Goal: Task Accomplishment & Management: Manage account settings

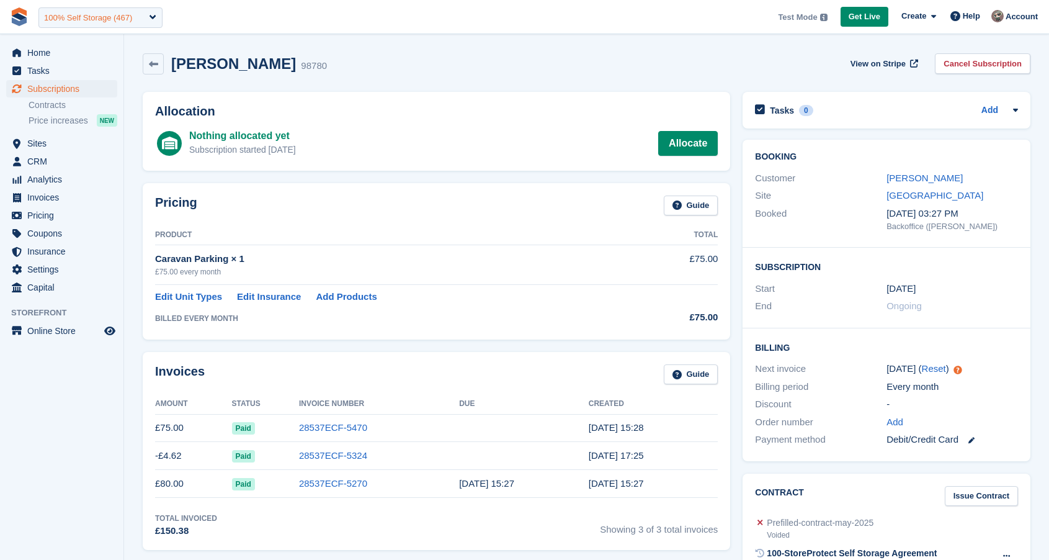
click at [75, 17] on div "100% Self Storage (467)" at bounding box center [88, 18] width 88 height 12
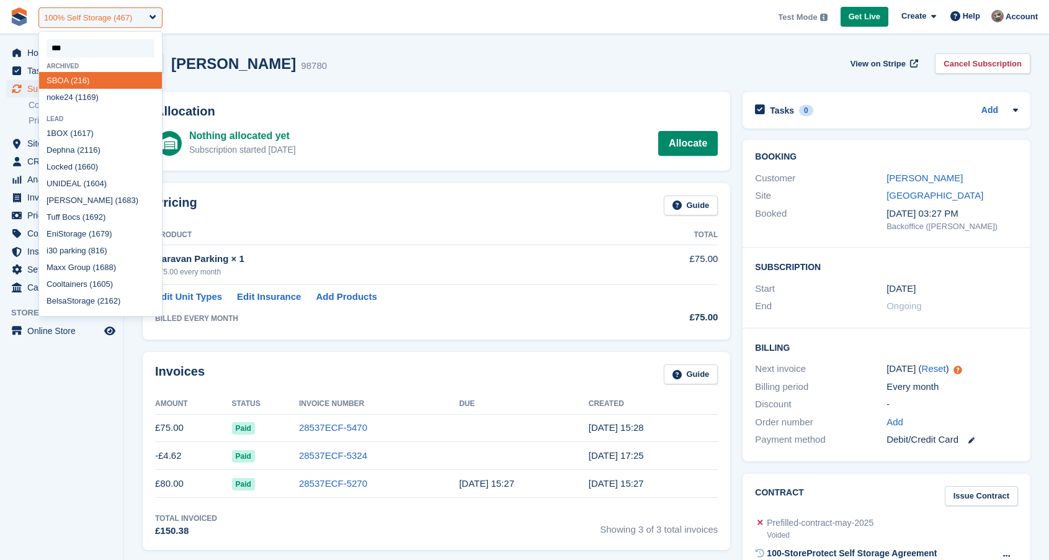
type input "****"
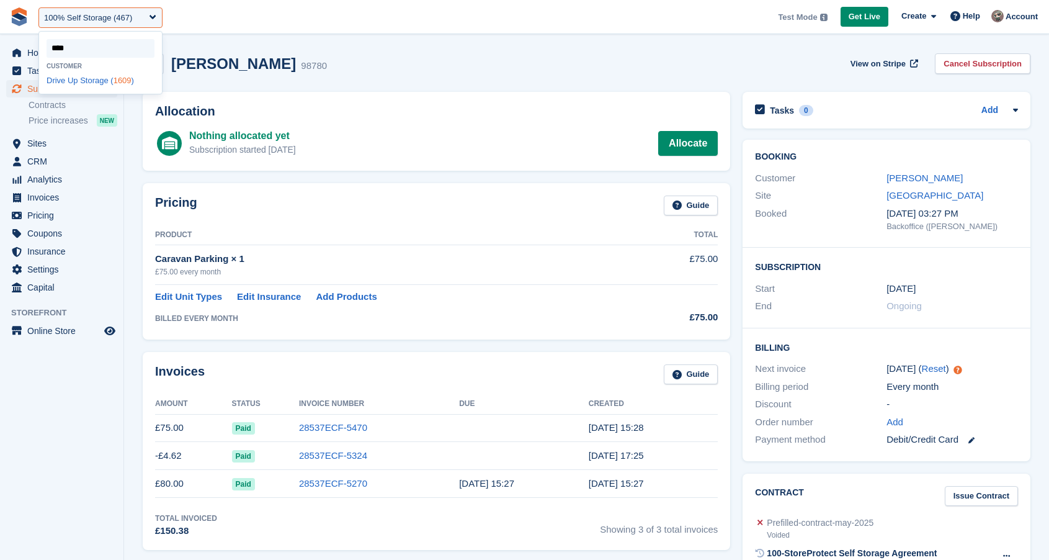
click at [73, 81] on div "Drive Up Storage ( 1609 )" at bounding box center [100, 80] width 123 height 17
select select "****"
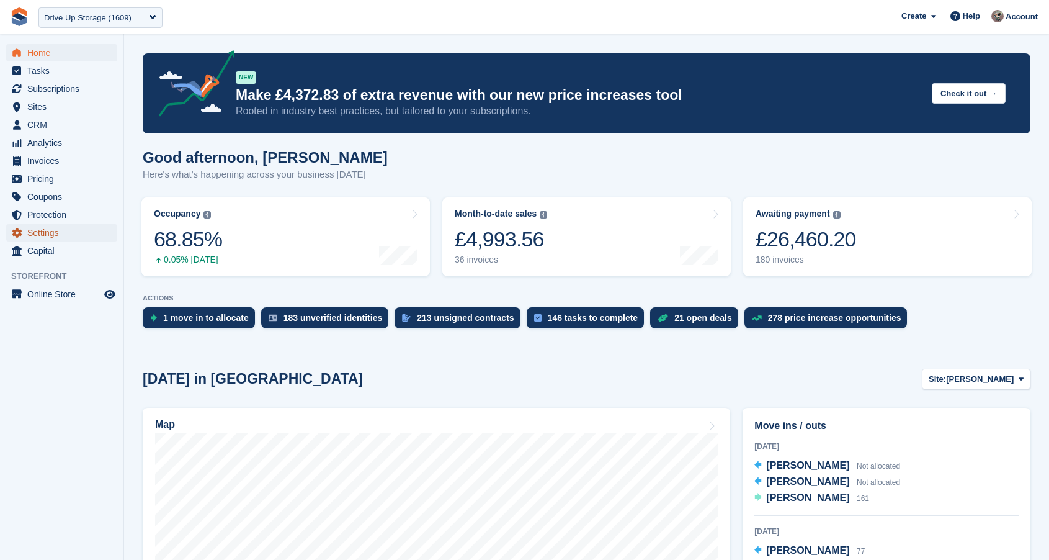
click at [43, 235] on span "Settings" at bounding box center [64, 232] width 74 height 17
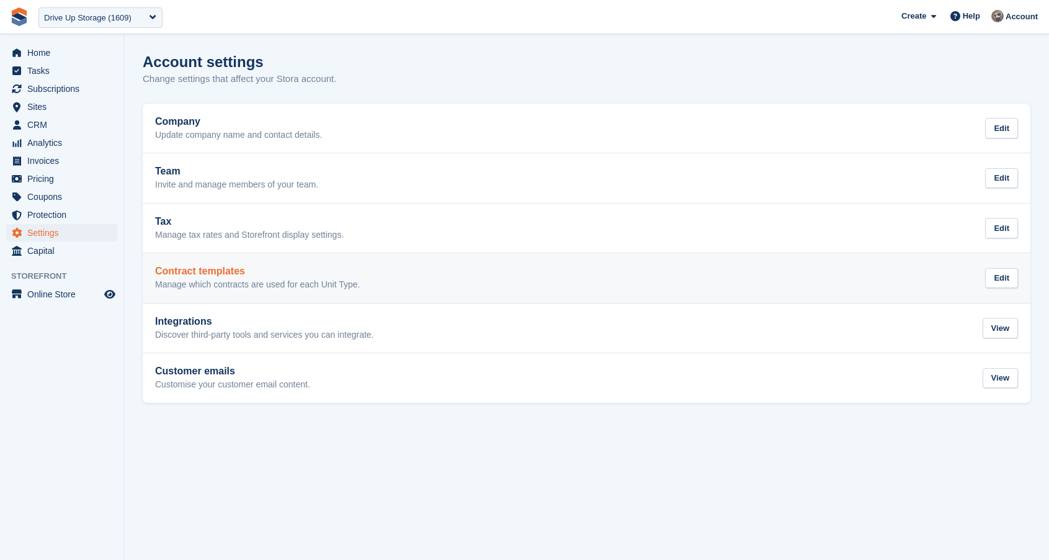
click at [313, 284] on p "Manage which contracts are used for each Unit Type." at bounding box center [257, 284] width 205 height 11
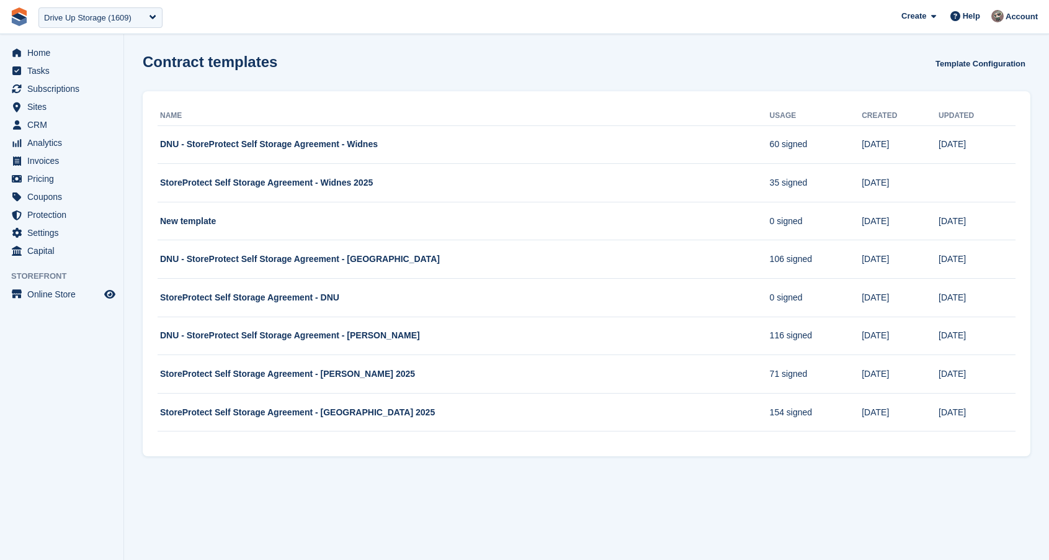
click at [770, 112] on th "Usage" at bounding box center [816, 116] width 92 height 20
click at [962, 61] on link "Template Configuration" at bounding box center [981, 63] width 100 height 20
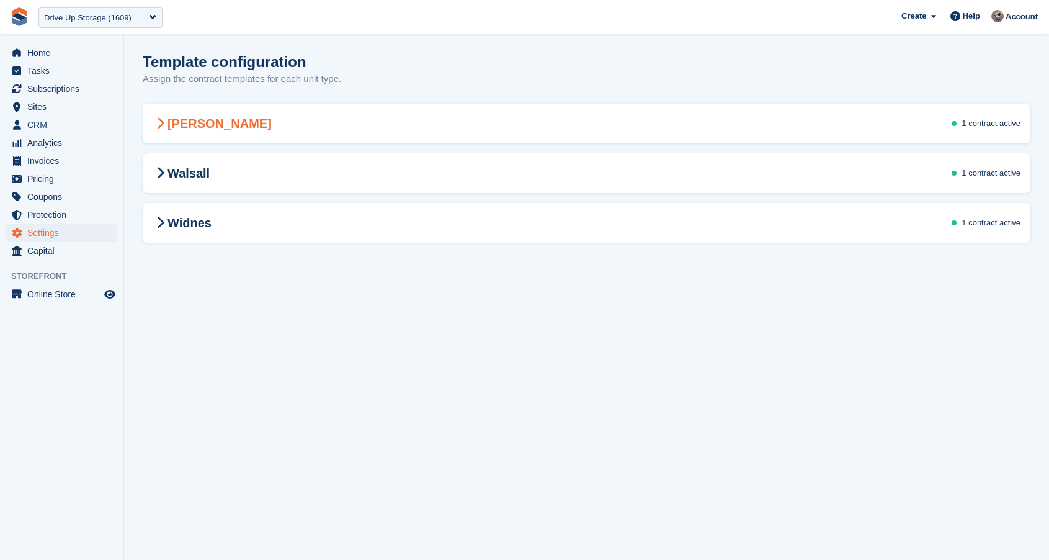
click at [158, 128] on icon at bounding box center [160, 123] width 8 height 12
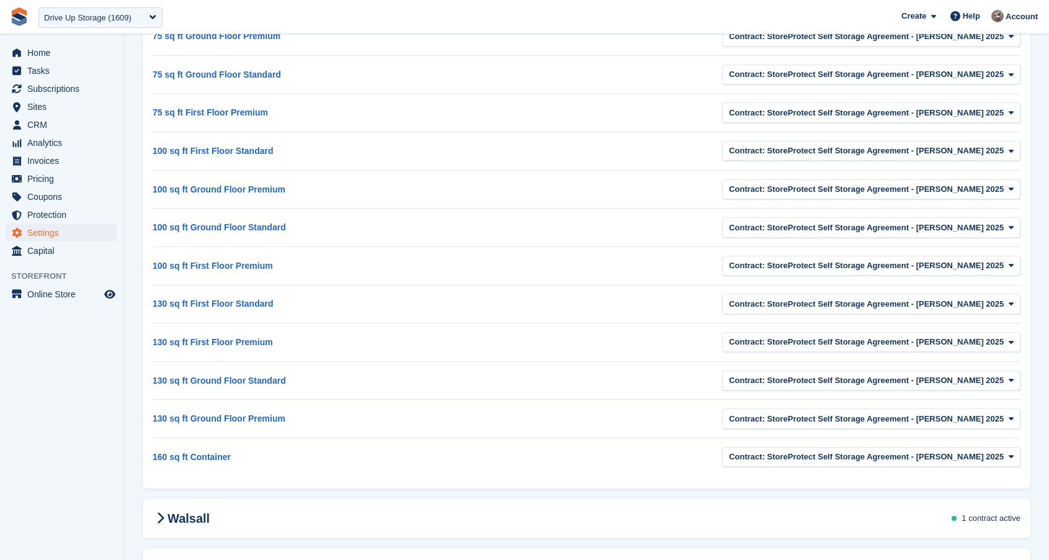
scroll to position [1071, 0]
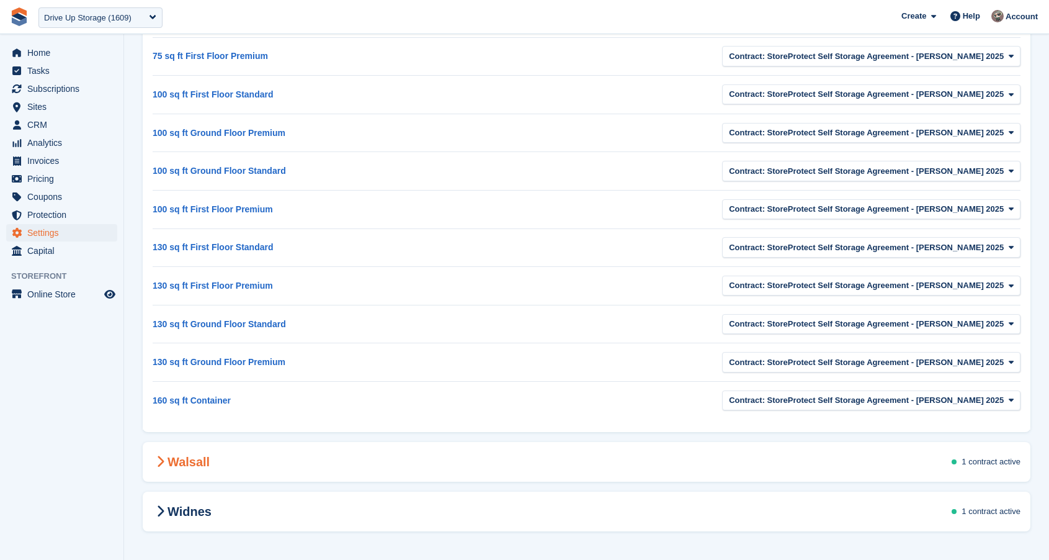
click at [223, 452] on div "Walsall 1 contract active" at bounding box center [587, 461] width 888 height 35
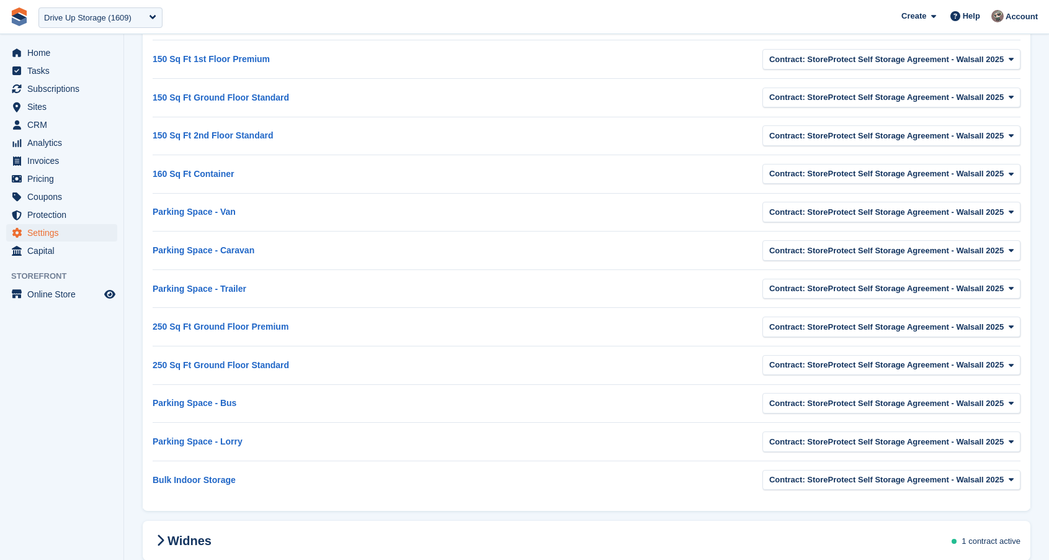
scroll to position [2812, 0]
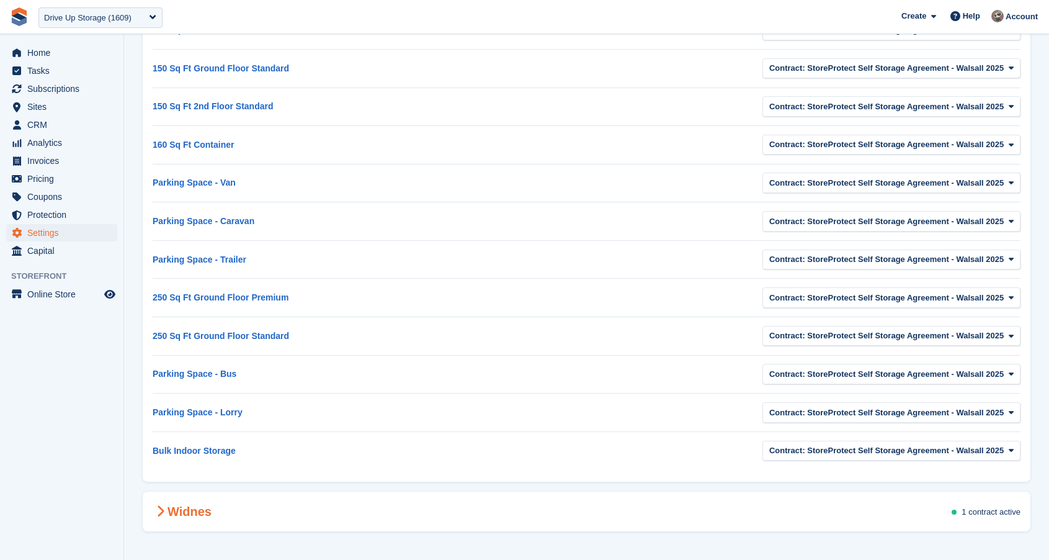
click at [197, 529] on div "Widnes 1 contract active Heads up: Assign contracts for your entire site If you…" at bounding box center [587, 511] width 888 height 40
click at [218, 512] on div "Widnes 1 contract active" at bounding box center [587, 511] width 888 height 35
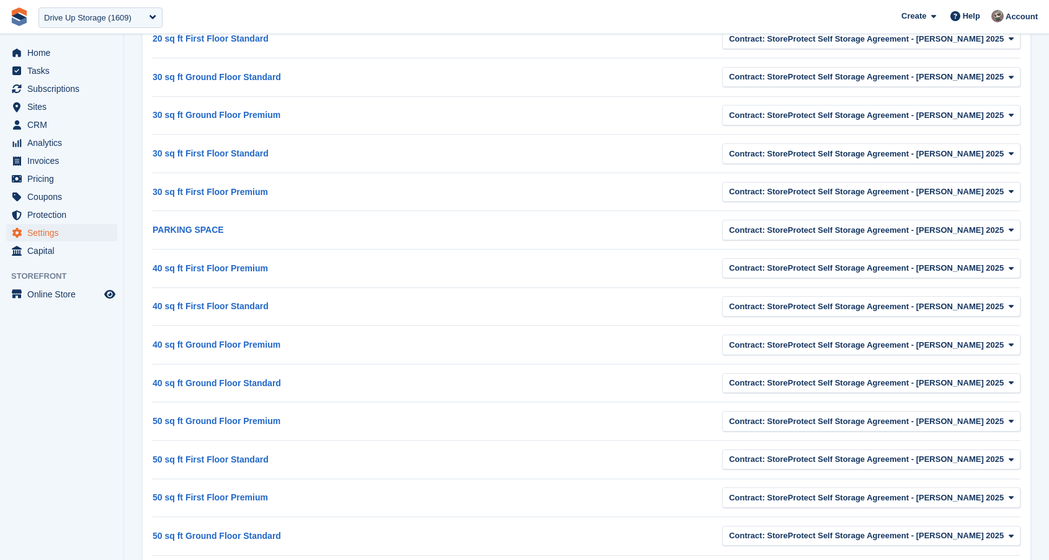
scroll to position [0, 0]
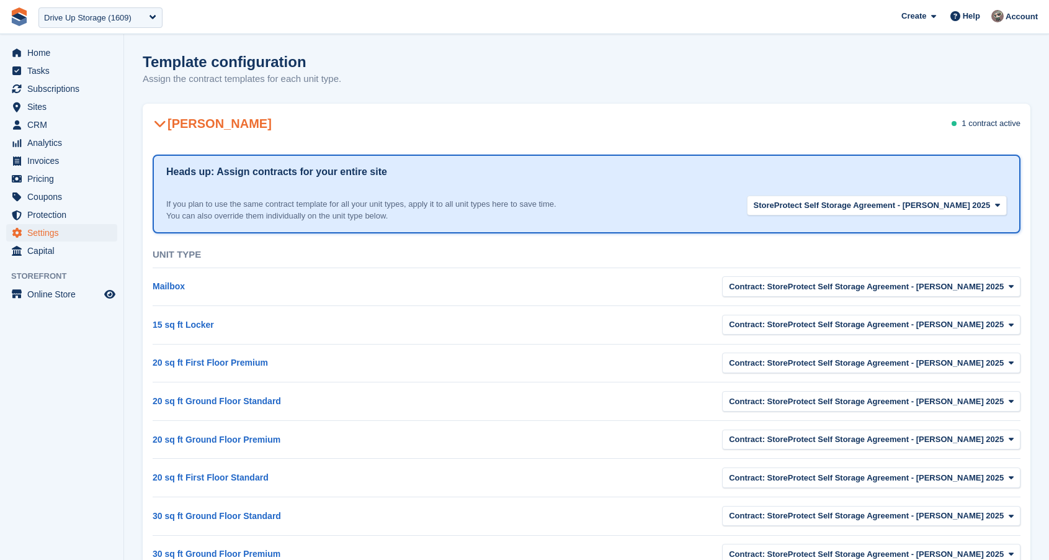
click at [164, 129] on icon at bounding box center [160, 123] width 12 height 12
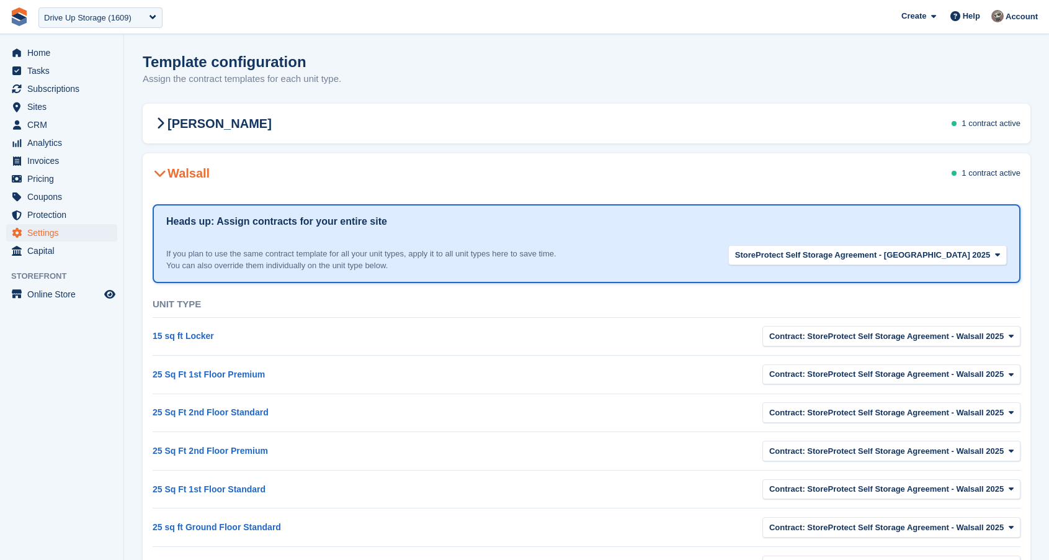
click at [163, 169] on icon at bounding box center [160, 173] width 12 height 12
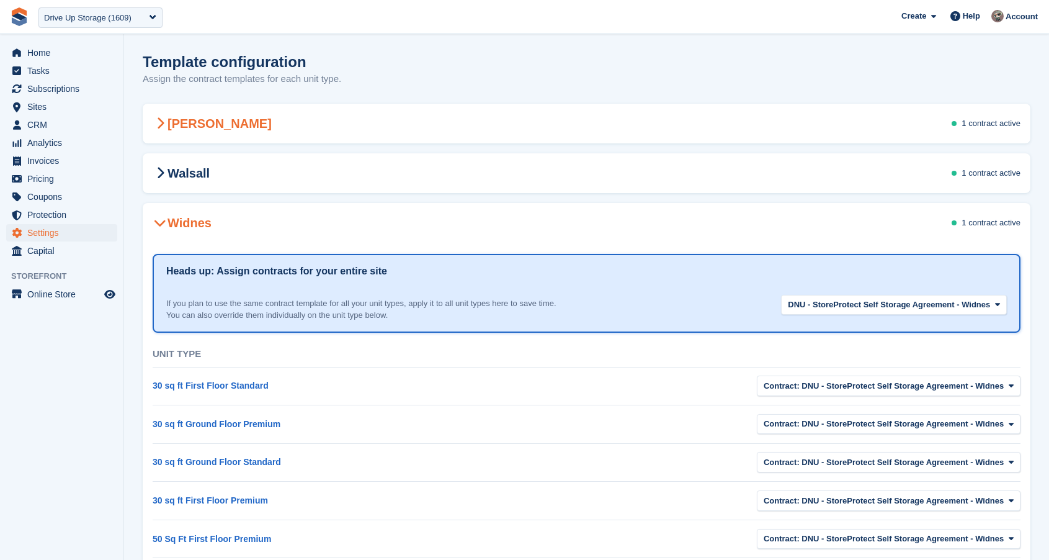
click at [734, 117] on div "Stroud 1 contract active" at bounding box center [587, 123] width 888 height 35
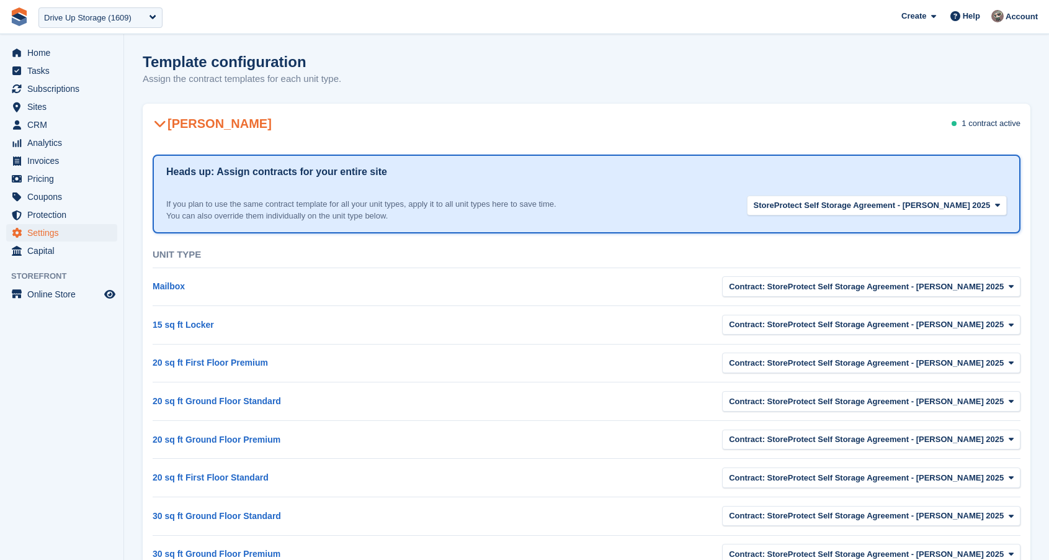
click at [734, 117] on div "Stroud 1 contract active" at bounding box center [587, 123] width 888 height 35
